Goal: Find specific page/section: Find specific page/section

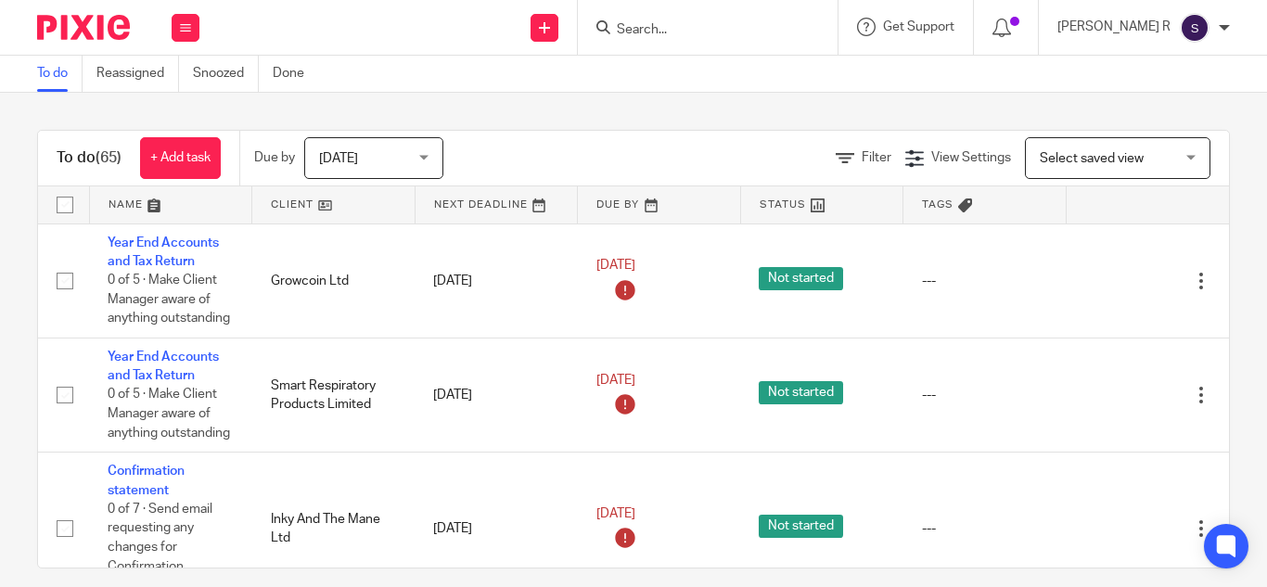
click at [736, 35] on input "Search" at bounding box center [698, 30] width 167 height 17
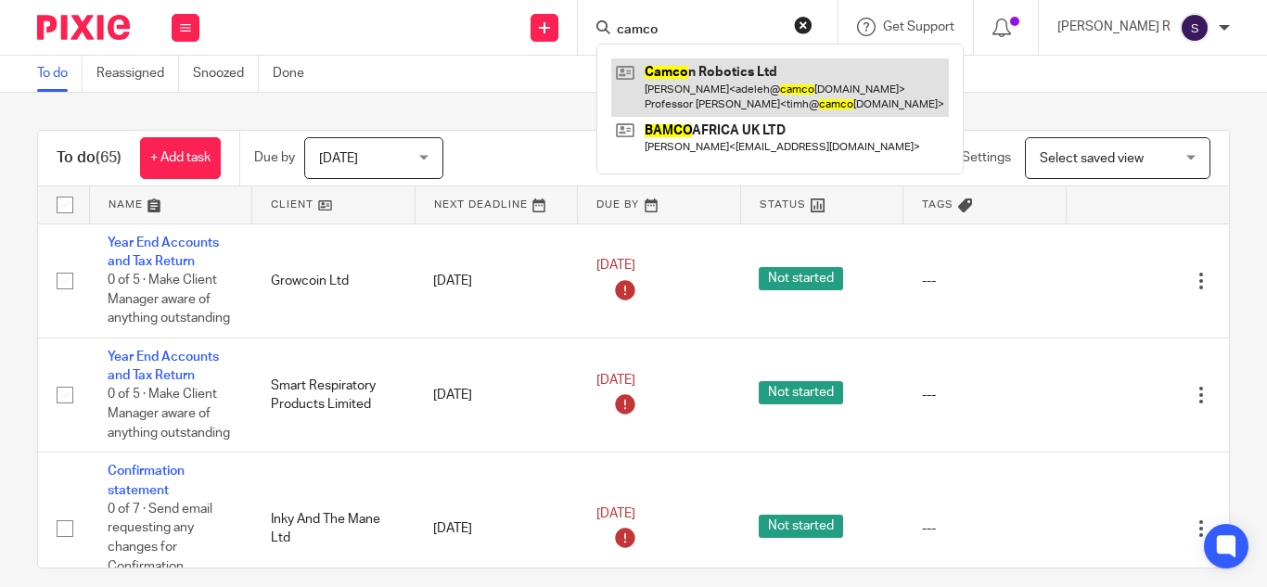
type input "camco"
click at [752, 69] on link at bounding box center [780, 86] width 338 height 57
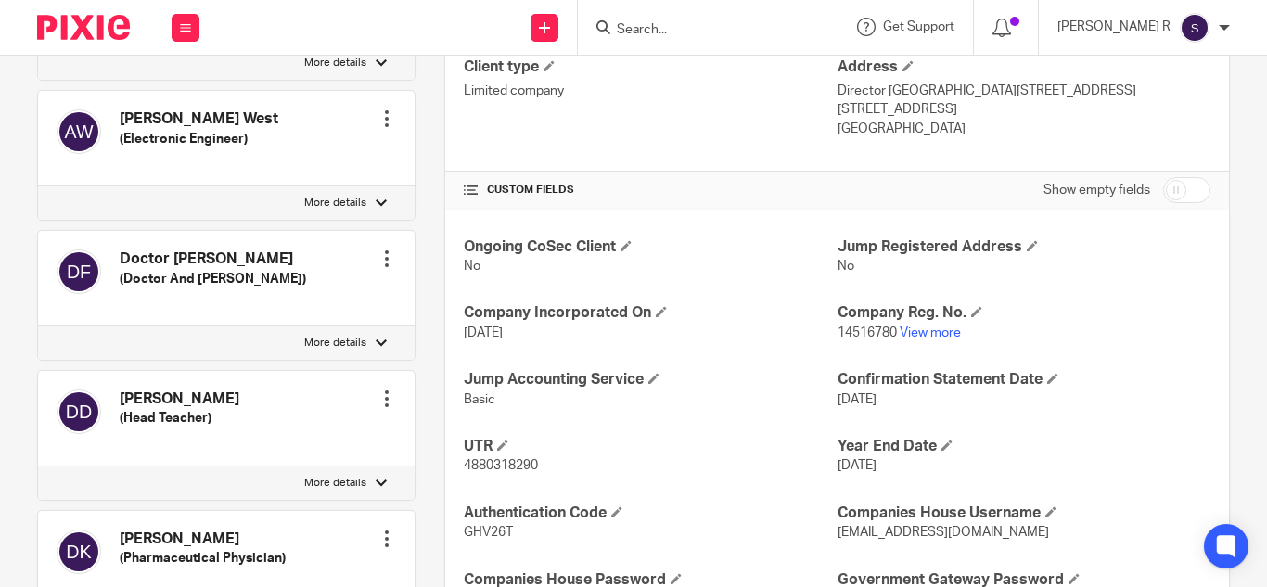
scroll to position [507, 0]
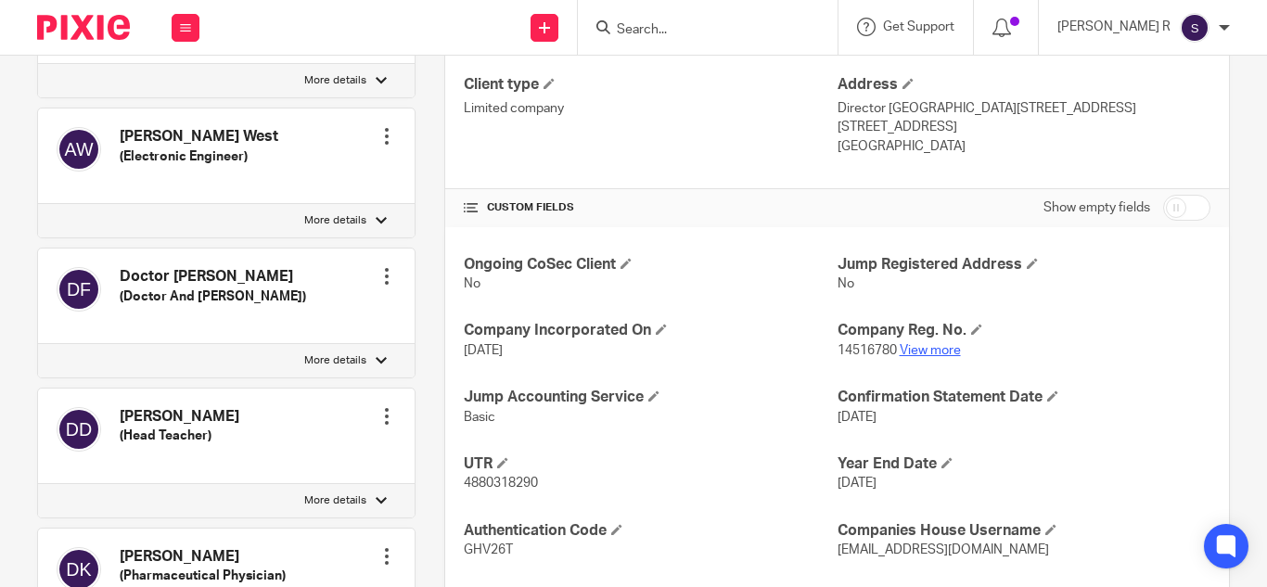
click at [907, 349] on link "View more" at bounding box center [929, 350] width 61 height 13
